Goal: Find specific fact: Find specific fact

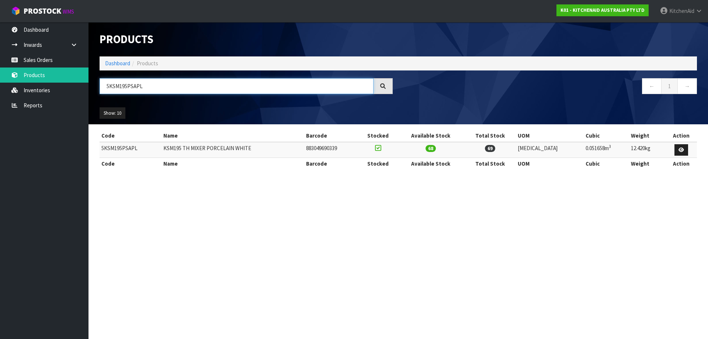
drag, startPoint x: 56, startPoint y: 85, endPoint x: -95, endPoint y: 84, distance: 150.4
click at [0, 84] on html "Toggle navigation ProStock WMS K01 - KITCHENAID AUSTRALIA PTY LTD [GEOGRAPHIC_D…" at bounding box center [354, 169] width 708 height 339
paste input "T"
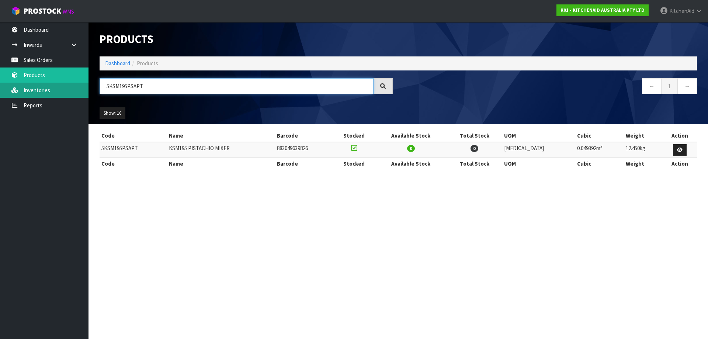
drag, startPoint x: 160, startPoint y: 89, endPoint x: 36, endPoint y: 96, distance: 124.5
click at [39, 95] on body "Toggle navigation ProStock WMS K01 - KITCHENAID AUSTRALIA PTY LTD [GEOGRAPHIC_D…" at bounding box center [354, 169] width 708 height 339
paste input "EK1701"
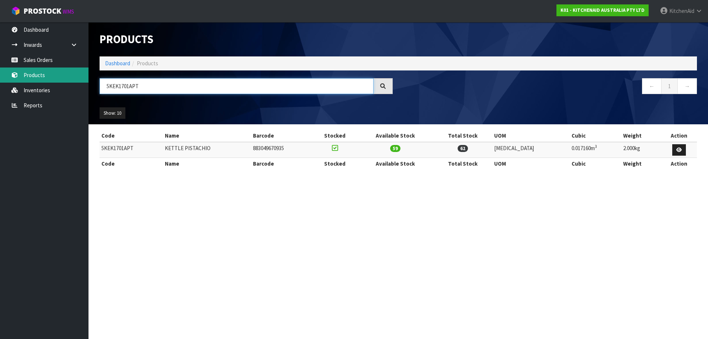
drag, startPoint x: 147, startPoint y: 85, endPoint x: 8, endPoint y: 79, distance: 138.8
click at [8, 79] on body "Toggle navigation ProStock WMS K01 - KITCHENAID AUSTRALIA PTY LTD [GEOGRAPHIC_D…" at bounding box center [354, 169] width 708 height 339
paste input "MT4109"
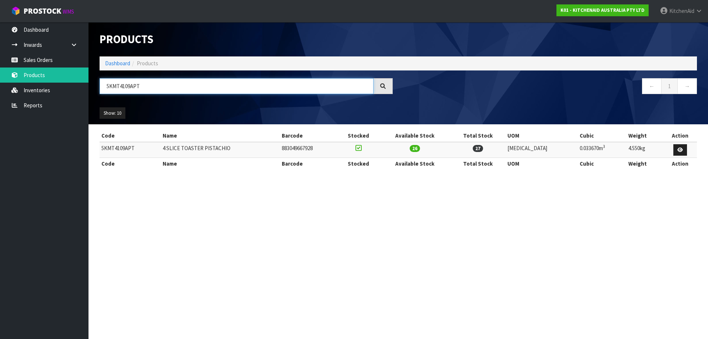
drag, startPoint x: 154, startPoint y: 86, endPoint x: -34, endPoint y: 62, distance: 190.0
click at [0, 62] on html "Toggle navigation ProStock WMS K01 - KITCHENAID AUSTRALIA PTY LTD [GEOGRAPHIC_D…" at bounding box center [354, 169] width 708 height 339
paste input "BM"
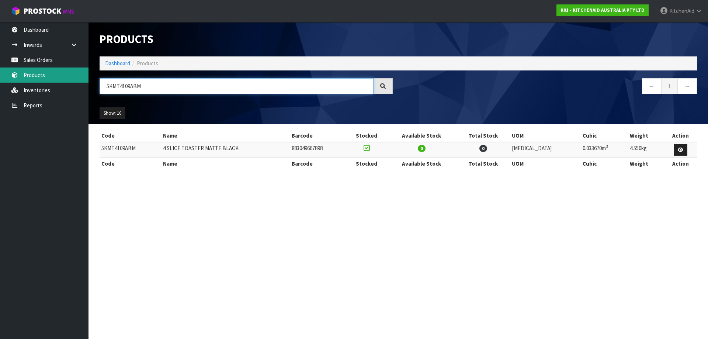
drag, startPoint x: 149, startPoint y: 87, endPoint x: 35, endPoint y: 77, distance: 113.6
click at [38, 79] on body "Toggle navigation ProStock WMS K01 - KITCHENAID AUSTRALIA PTY LTD [GEOGRAPHIC_D…" at bounding box center [354, 169] width 708 height 339
paste input "EK1701APL"
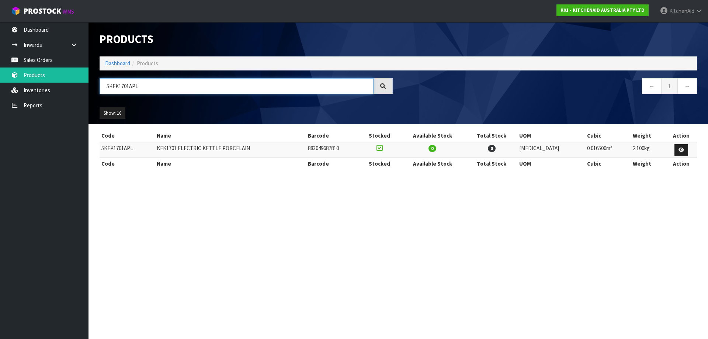
drag, startPoint x: 188, startPoint y: 85, endPoint x: -23, endPoint y: 87, distance: 210.5
click at [0, 87] on html "Toggle navigation ProStock WMS K01 - KITCHENAID AUSTRALIA PTY LTD [GEOGRAPHIC_D…" at bounding box center [354, 169] width 708 height 339
paste input "SM195PS"
type input "5KSM195PSAPL"
